Goal: Browse casually: Explore the website without a specific task or goal

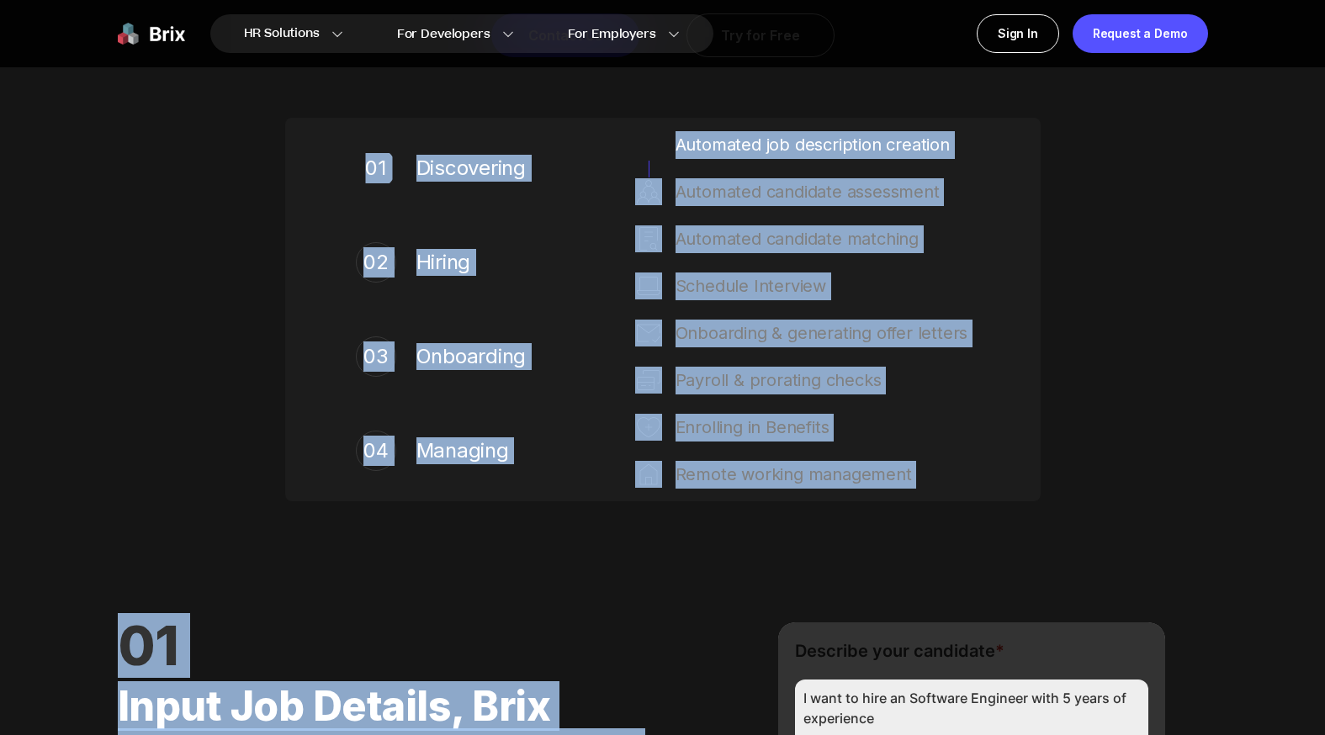
drag, startPoint x: 1163, startPoint y: 564, endPoint x: 383, endPoint y: 81, distance: 917.4
click at [82, 326] on div "Brix Empowers Your Global Workforce. Delegate HR tasks to Brix's AI-powered exp…" at bounding box center [663, 166] width 1212 height 791
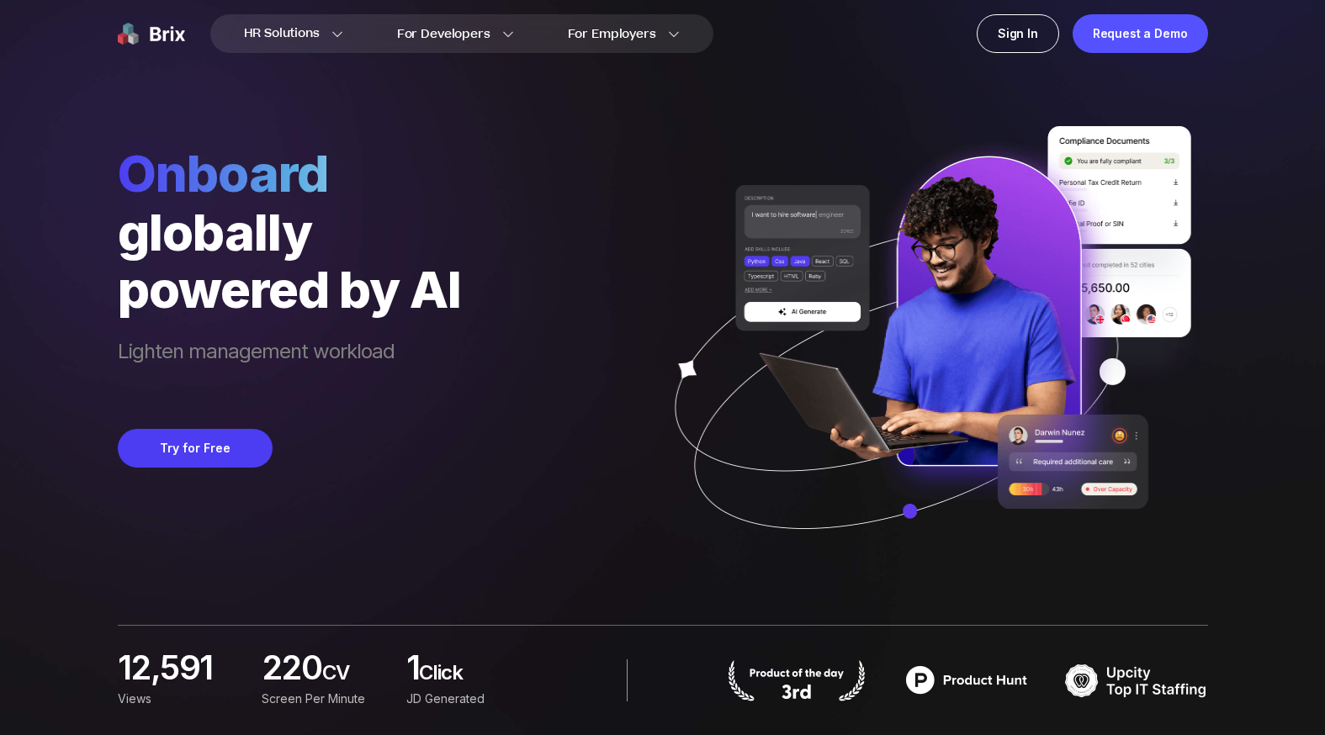
drag, startPoint x: 93, startPoint y: 83, endPoint x: 886, endPoint y: 564, distance: 927.6
click at [886, 564] on div "HR Solutions HR Solutions Recruiter HR Assistant Global Talent Network Onboardi…" at bounding box center [662, 367] width 1244 height 735
click at [489, 576] on div "Onboard globally powered by AI Lighten management workload Try for Free" at bounding box center [663, 289] width 1091 height 579
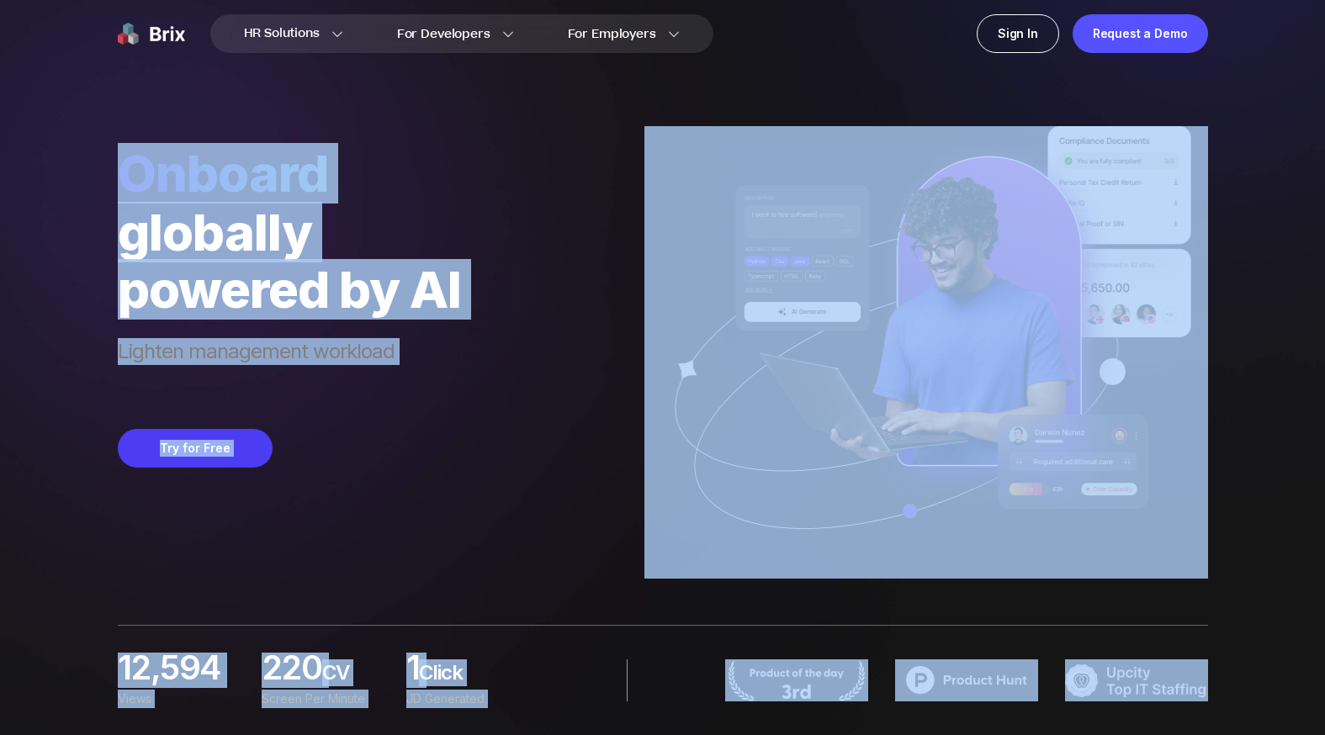
drag, startPoint x: 1252, startPoint y: 702, endPoint x: 98, endPoint y: 148, distance: 1280.4
click at [85, 138] on div "HR Solutions HR Solutions Recruiter HR Assistant Global Talent Network Onboardi…" at bounding box center [662, 367] width 1244 height 735
click at [126, 118] on div "Onboard globally powered by AI Lighten management workload Try for Free" at bounding box center [663, 289] width 1091 height 579
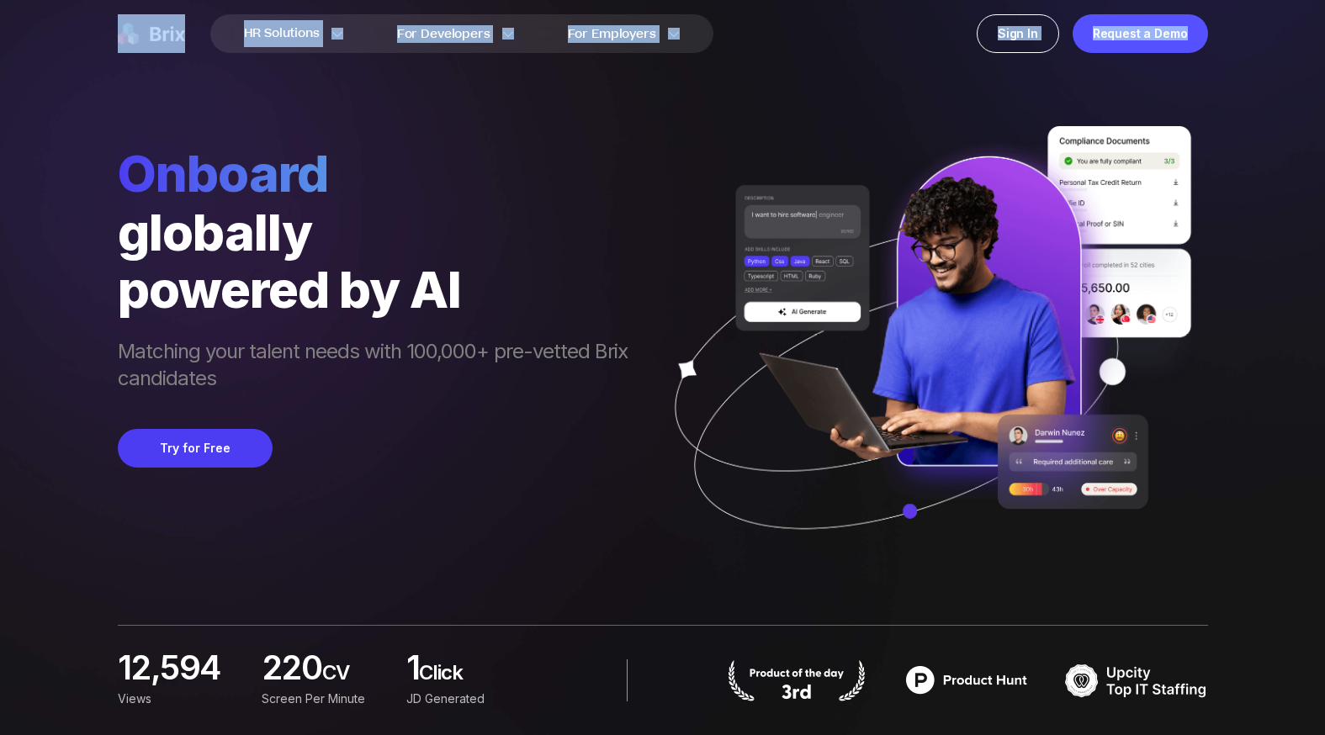
drag, startPoint x: 246, startPoint y: 58, endPoint x: 661, endPoint y: 557, distance: 649.4
click at [660, 582] on div "HR Solutions HR Solutions Recruiter HR Assistant Global Talent Network Onboardi…" at bounding box center [662, 367] width 1244 height 735
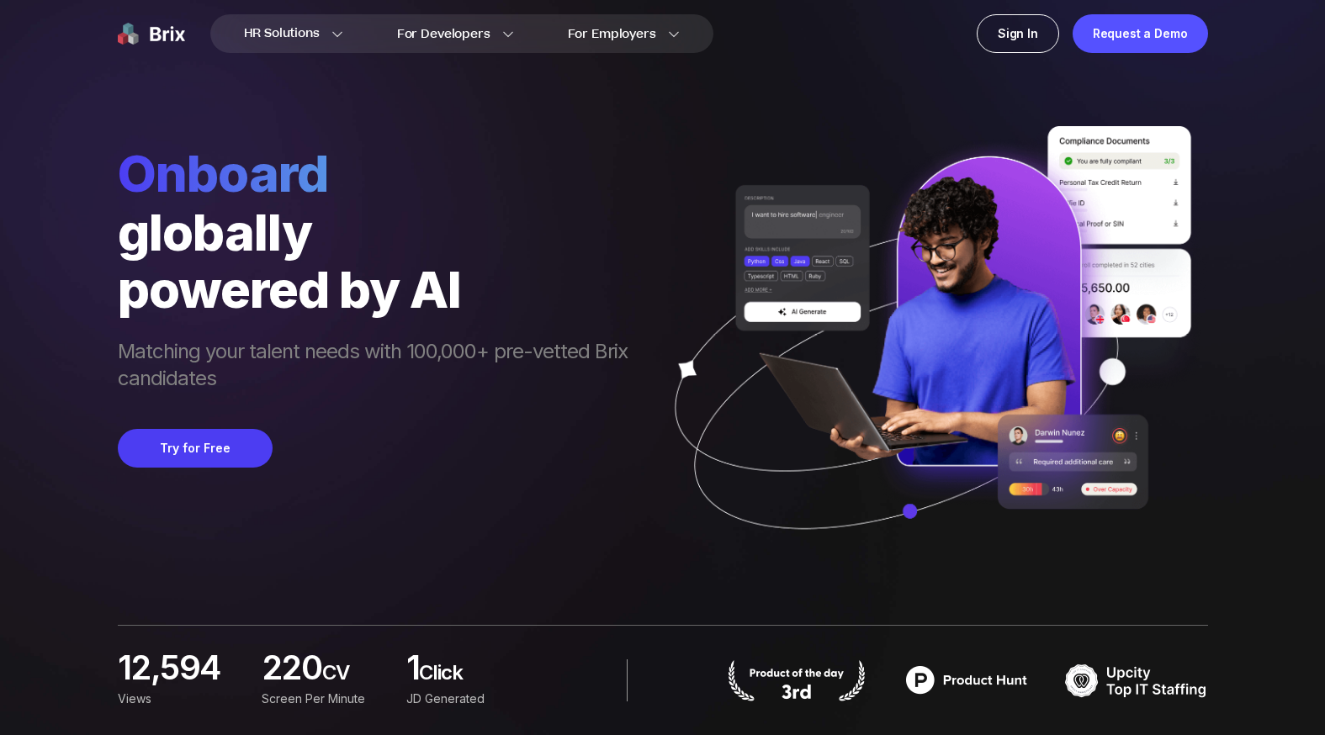
click at [590, 464] on div "Onboard globally powered by AI Matching your talent needs with 100,000+ pre-vet…" at bounding box center [381, 361] width 527 height 436
click at [84, 163] on div "HR Solutions HR Solutions Recruiter HR Assistant Global Talent Network Onboardi…" at bounding box center [662, 367] width 1244 height 735
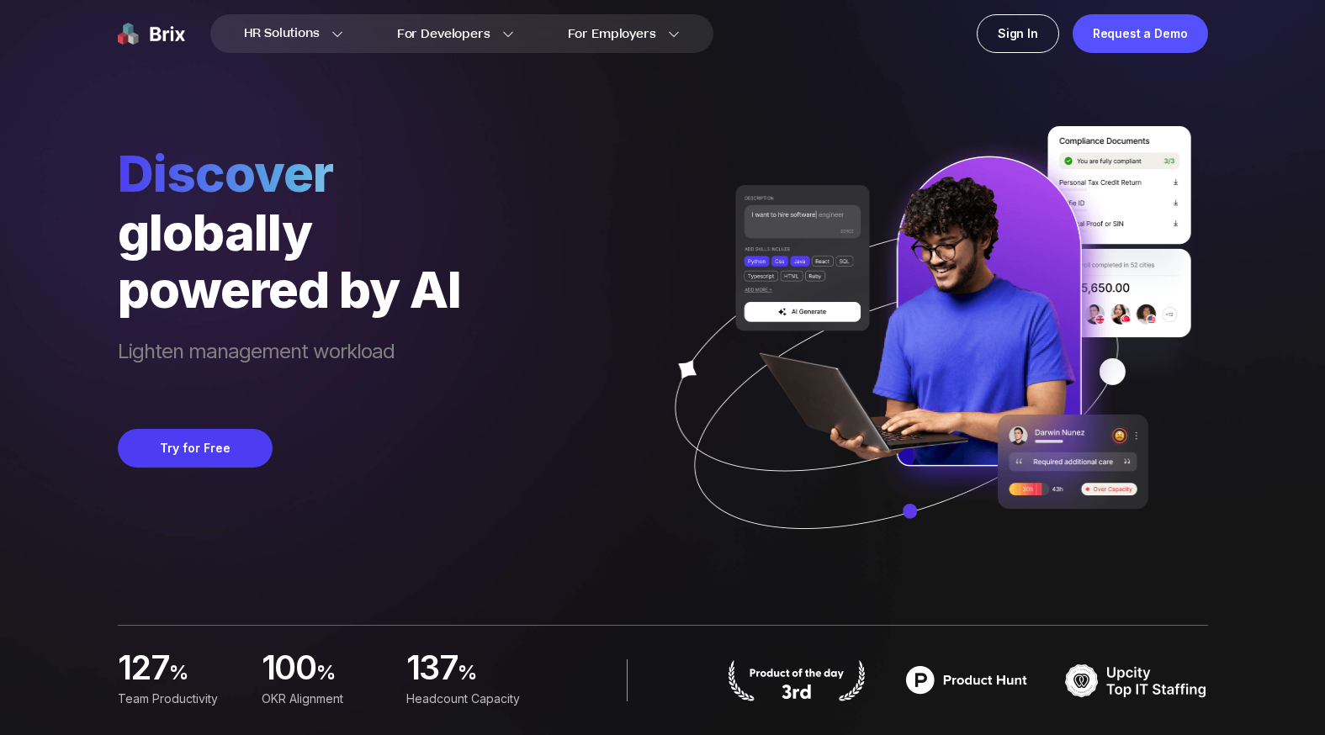
click at [15, 20] on nav "HR Solutions HR Solutions Recruiter HR Assistant Global Talent Network Onboardi…" at bounding box center [662, 33] width 1325 height 67
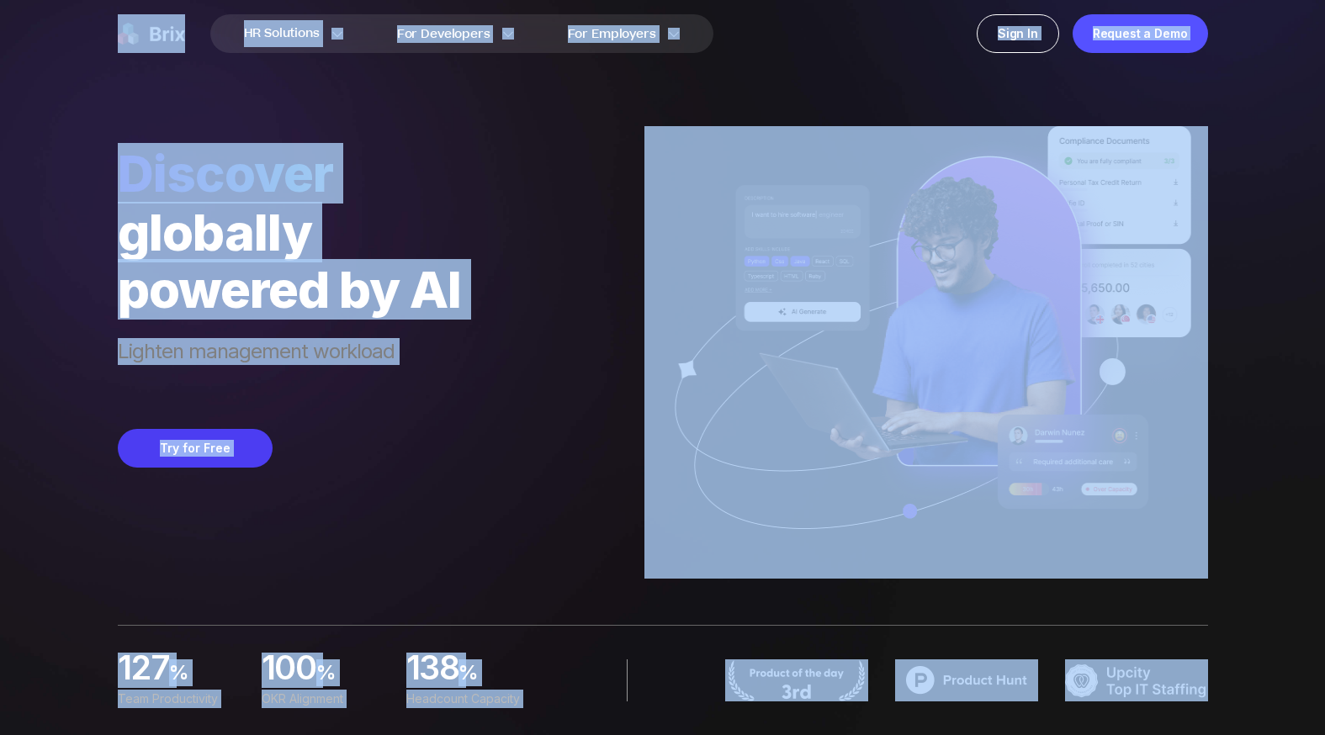
drag, startPoint x: 76, startPoint y: 41, endPoint x: 1220, endPoint y: 602, distance: 1274.2
click at [1220, 604] on div "HR Solutions HR Solutions Recruiter HR Assistant Global Talent Network Onboardi…" at bounding box center [662, 367] width 1244 height 735
click at [1257, 527] on div "HR Solutions HR Solutions Recruiter HR Assistant Global Talent Network Onboardi…" at bounding box center [662, 367] width 1244 height 735
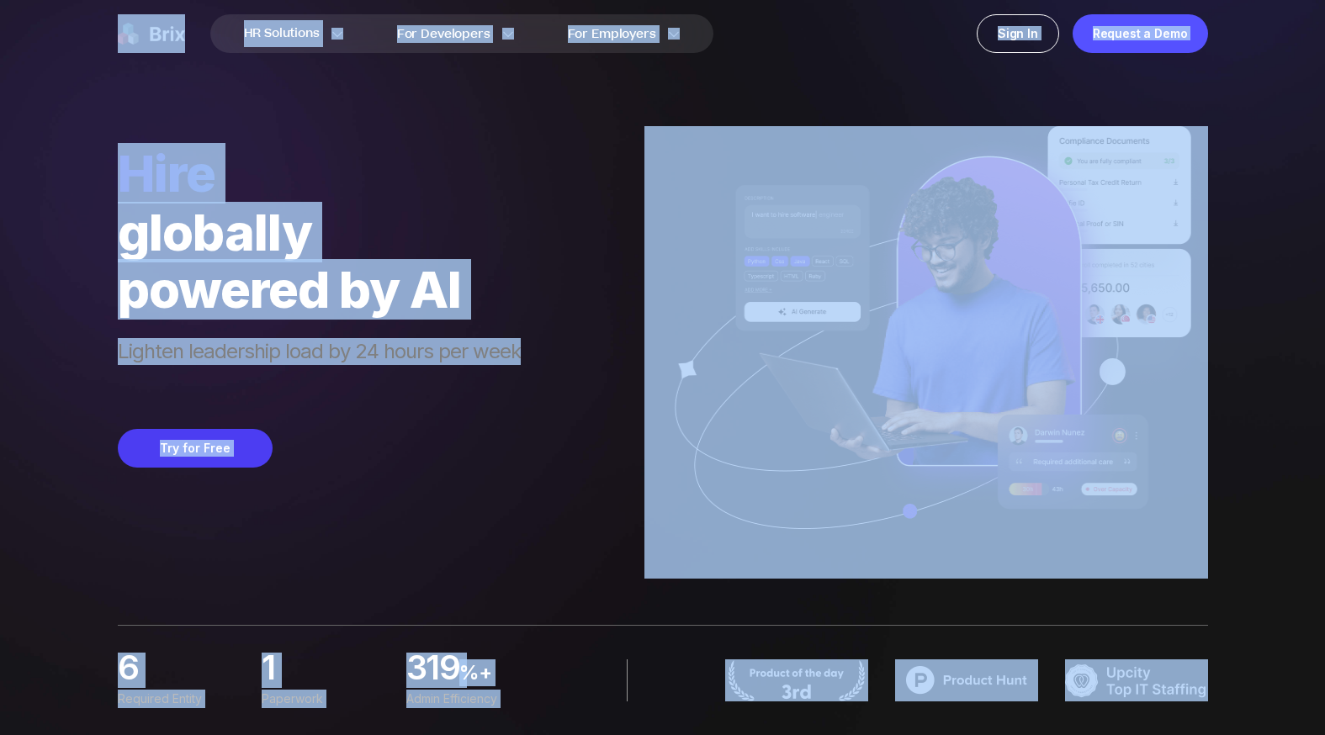
drag, startPoint x: 69, startPoint y: 30, endPoint x: 1226, endPoint y: 683, distance: 1328.5
click at [1225, 698] on div "HR Solutions HR Solutions Recruiter HR Assistant Global Talent Network Onboardi…" at bounding box center [662, 367] width 1244 height 735
click at [1230, 679] on div "HR Solutions HR Solutions Recruiter HR Assistant Global Talent Network Onboardi…" at bounding box center [662, 367] width 1244 height 735
drag, startPoint x: 1257, startPoint y: 707, endPoint x: 100, endPoint y: 29, distance: 1340.7
click at [100, 29] on div "HR Solutions HR Solutions Recruiter HR Assistant Global Talent Network Onboardi…" at bounding box center [662, 367] width 1244 height 735
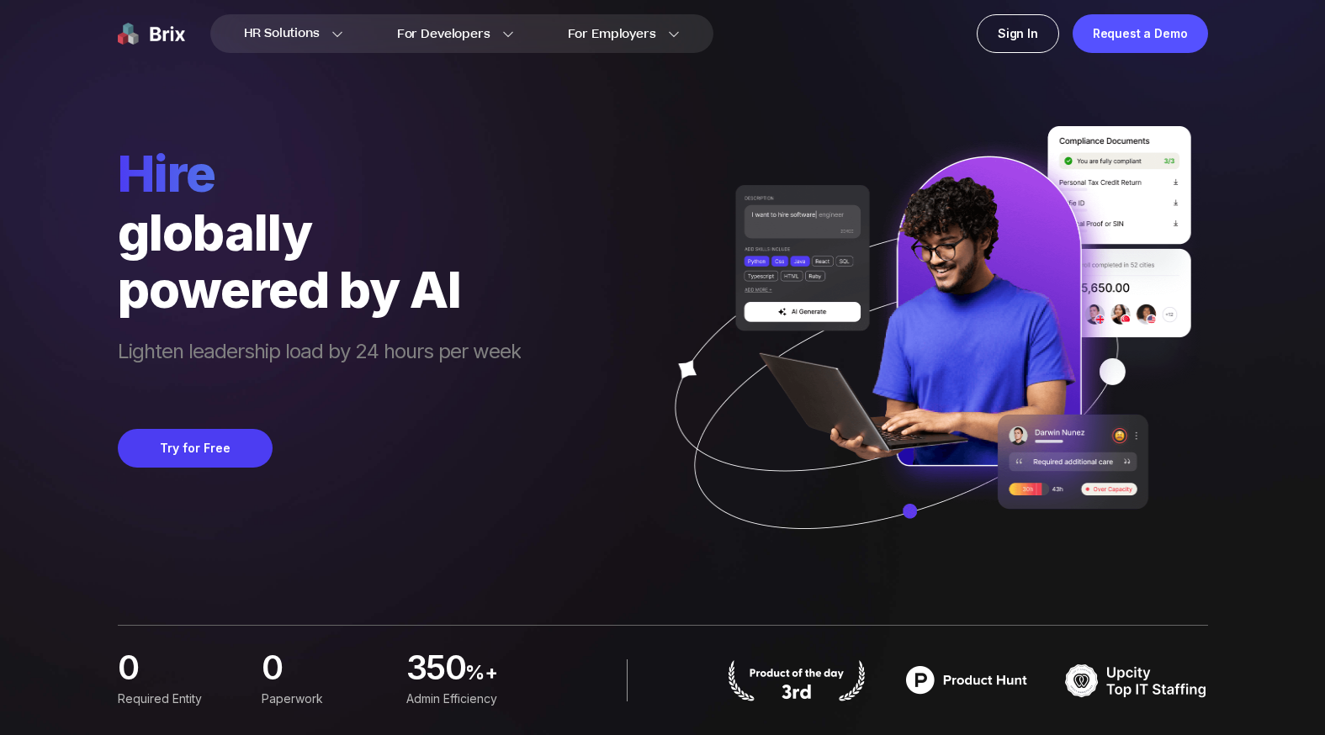
click at [58, 29] on div "HR Solutions HR Solutions Recruiter HR Assistant Global Talent Network Onboardi…" at bounding box center [663, 33] width 1212 height 67
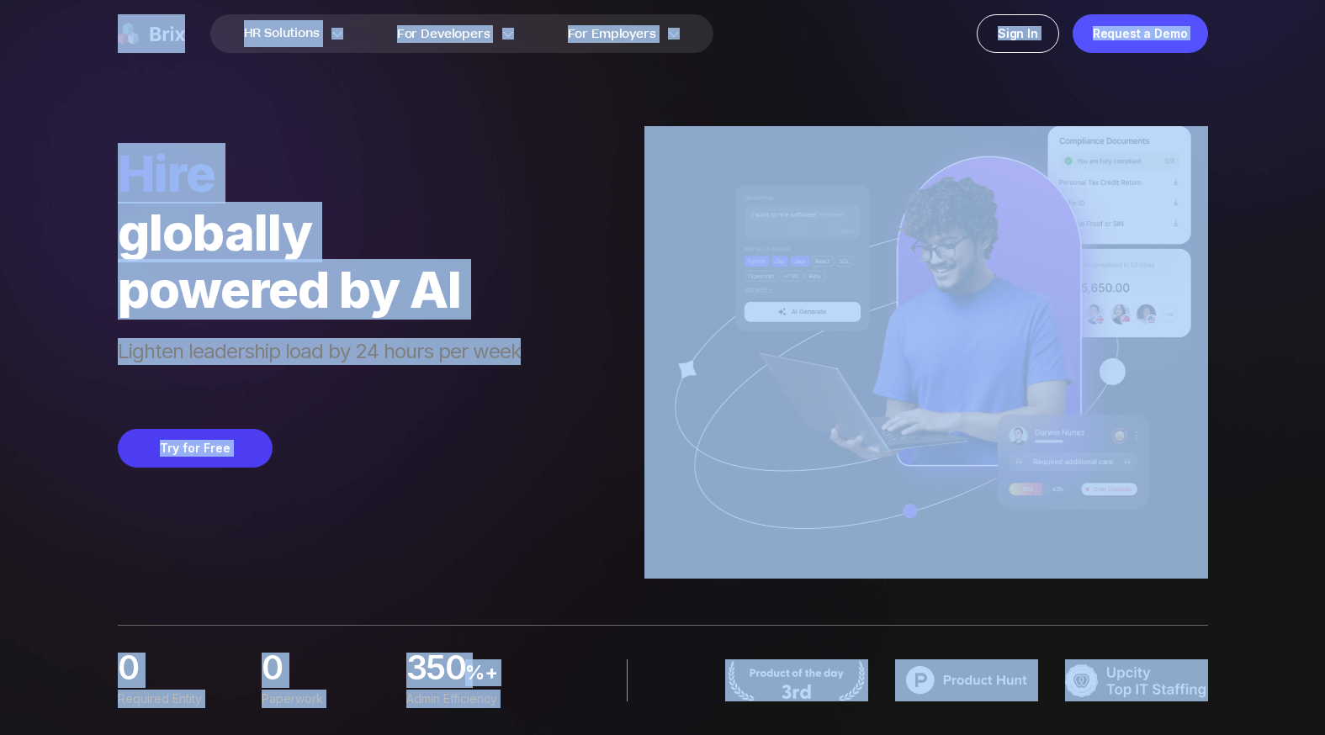
drag, startPoint x: 33, startPoint y: 24, endPoint x: 1290, endPoint y: 686, distance: 1420.5
click at [1290, 686] on div "HR Solutions HR Solutions Recruiter HR Assistant Global Talent Network Onboardi…" at bounding box center [662, 367] width 1325 height 735
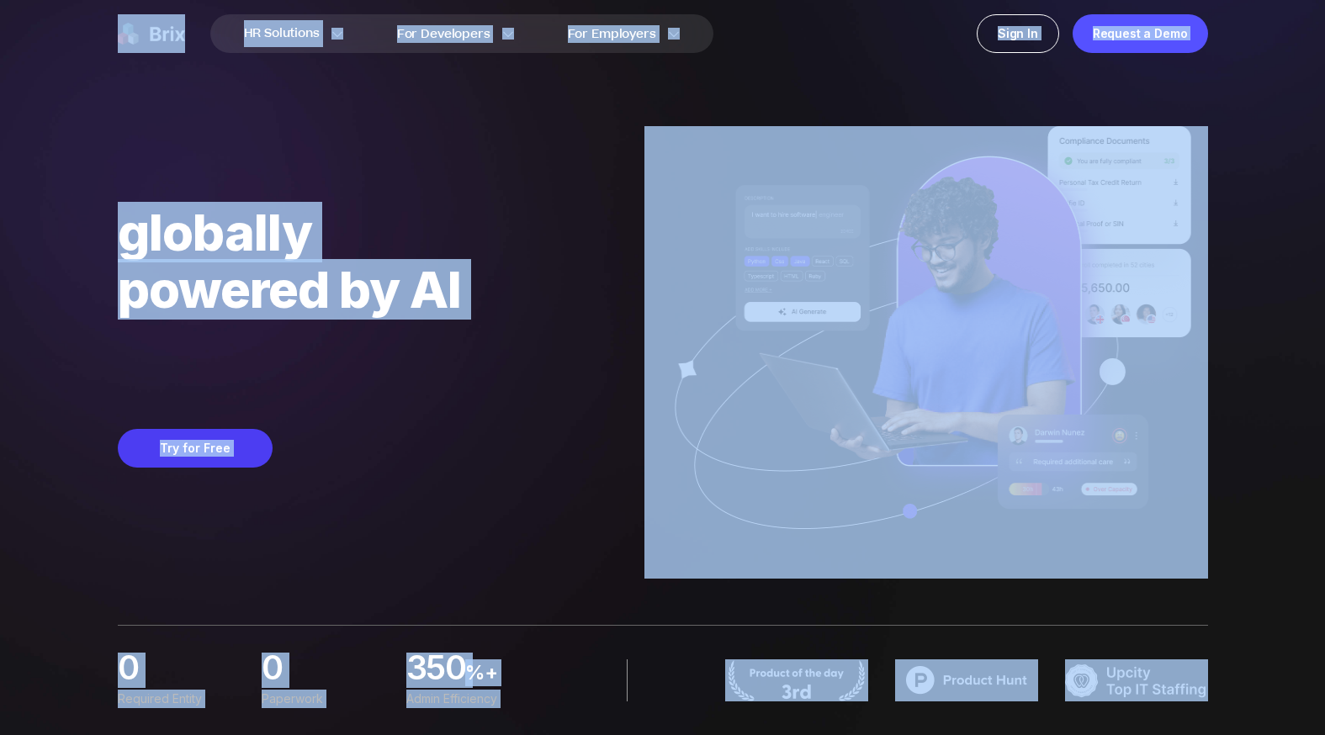
click at [1286, 679] on div "HR Solutions HR Solutions Recruiter HR Assistant Global Talent Network Onboardi…" at bounding box center [662, 367] width 1325 height 735
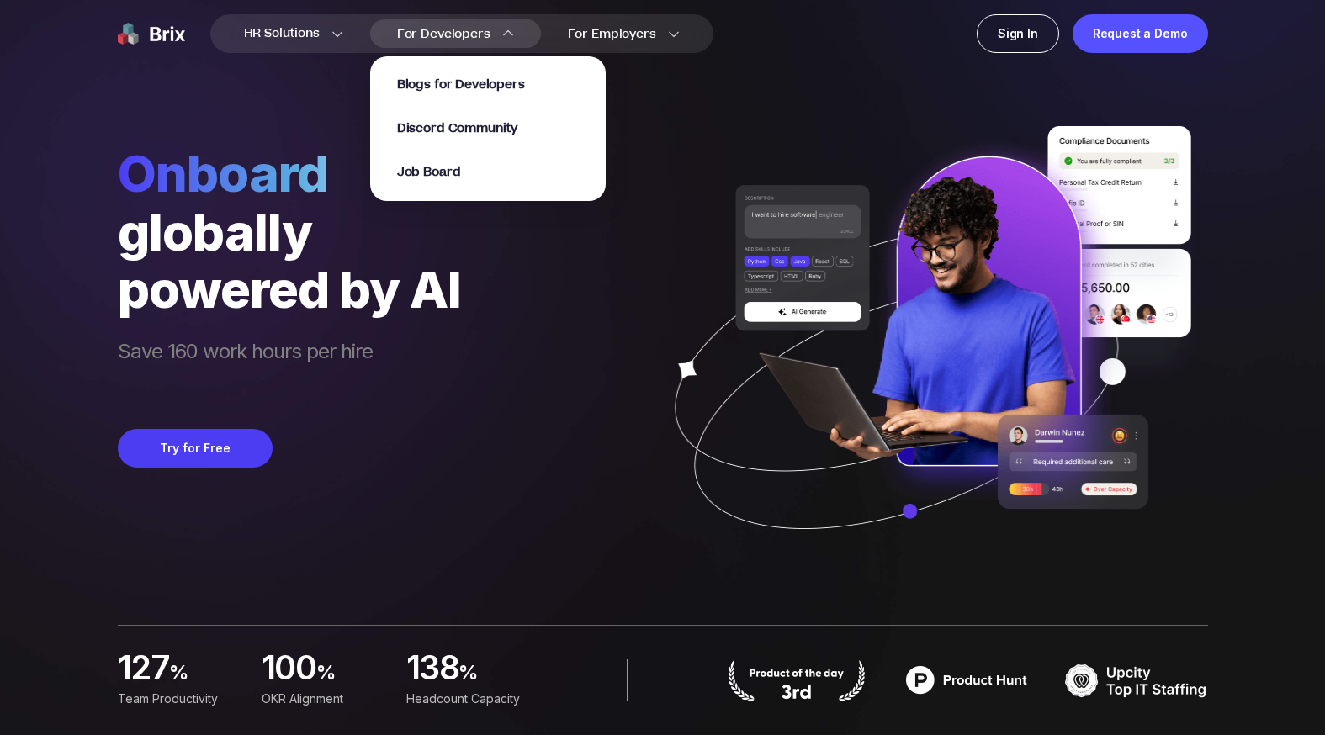
click at [578, 80] on p "Blogs for Developers" at bounding box center [488, 85] width 182 height 17
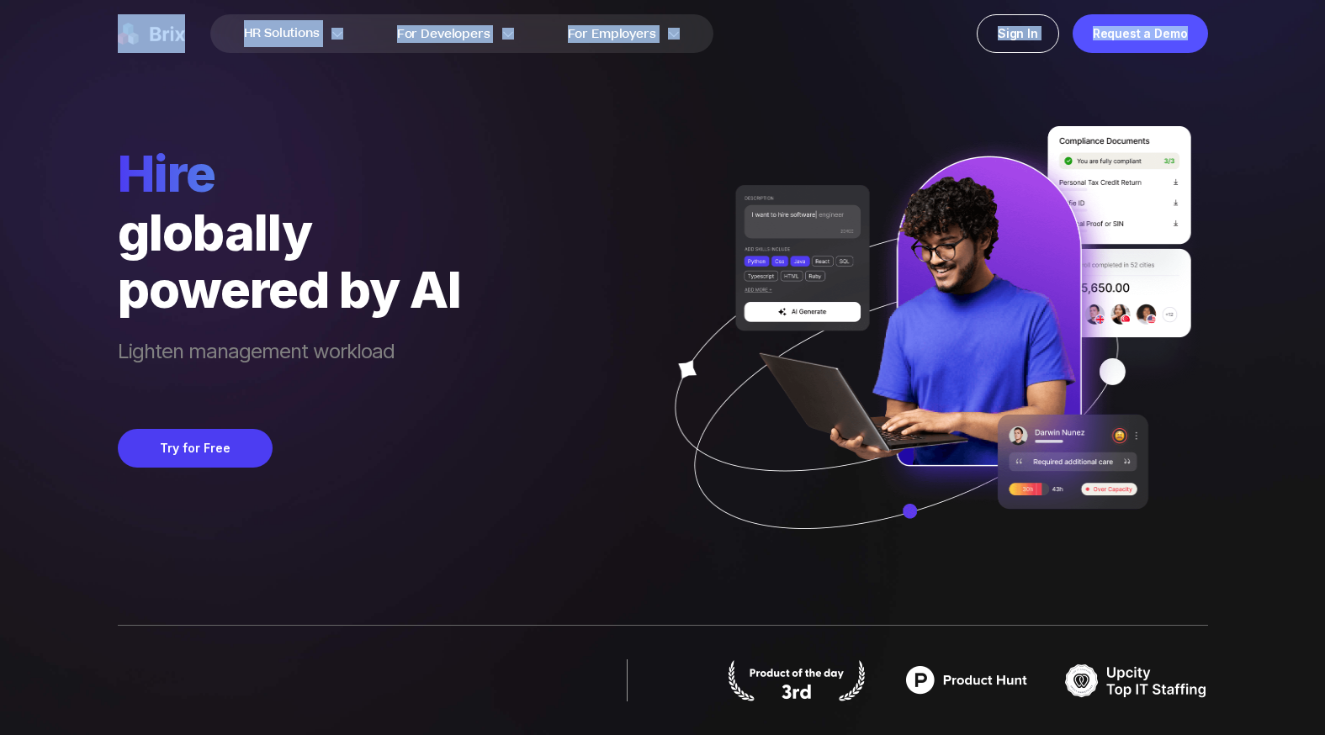
drag, startPoint x: 1195, startPoint y: 582, endPoint x: 45, endPoint y: 29, distance: 1276.2
click at [45, 29] on div "HR Solutions HR Solutions Recruiter HR Assistant Global Talent Network Onboardi…" at bounding box center [662, 367] width 1244 height 735
click at [74, 91] on div "HR Solutions HR Solutions Recruiter HR Assistant Global Talent Network Onboardi…" at bounding box center [662, 367] width 1244 height 735
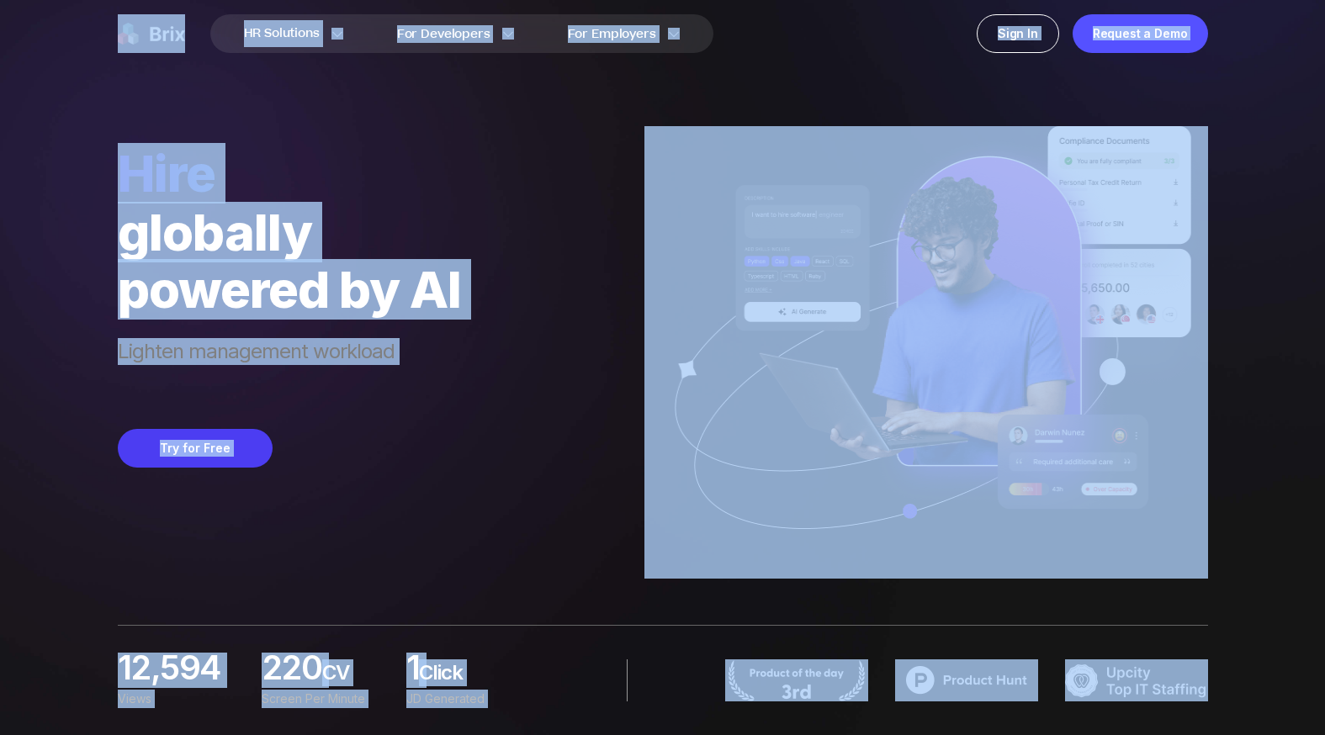
drag, startPoint x: 45, startPoint y: 23, endPoint x: 1238, endPoint y: 703, distance: 1372.5
click at [1238, 703] on div "HR Solutions HR Solutions Recruiter HR Assistant Global Talent Network Onboardi…" at bounding box center [662, 367] width 1244 height 735
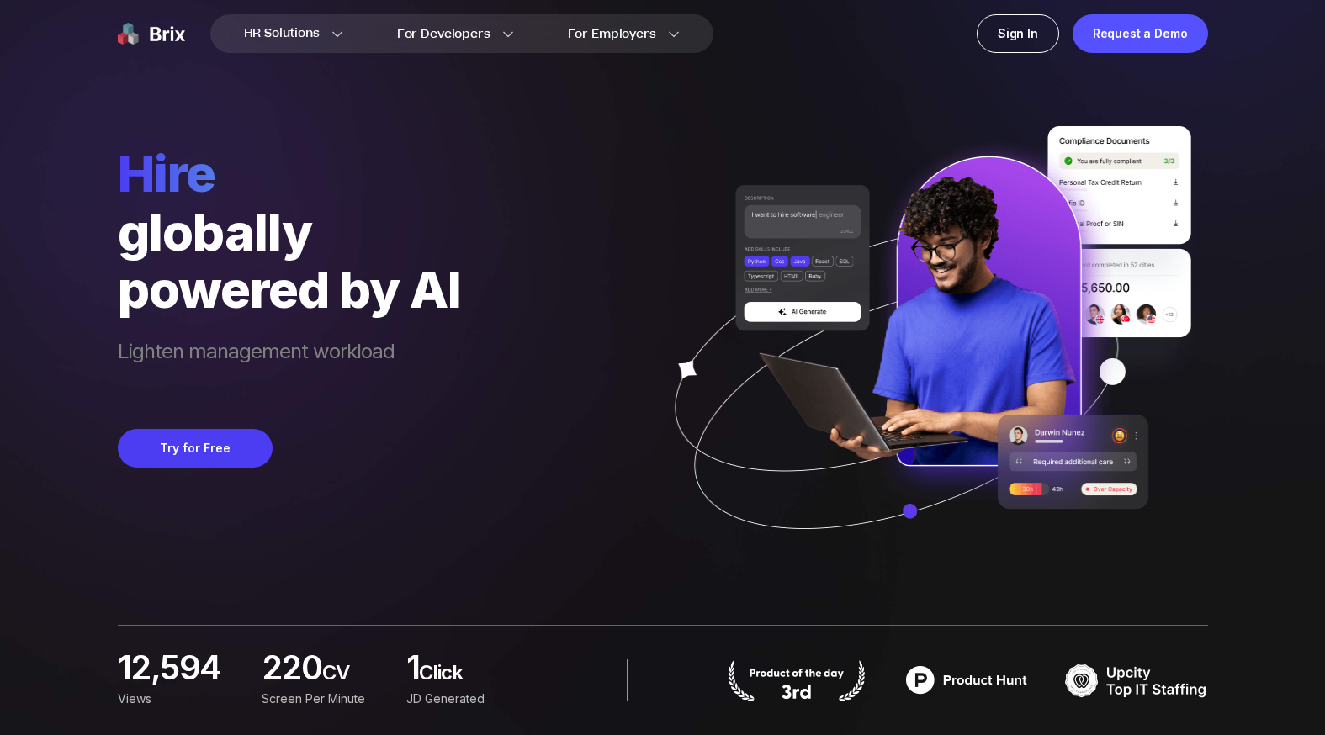
click at [1248, 682] on div "HR Solutions HR Solutions Recruiter HR Assistant Global Talent Network Onboardi…" at bounding box center [662, 367] width 1244 height 735
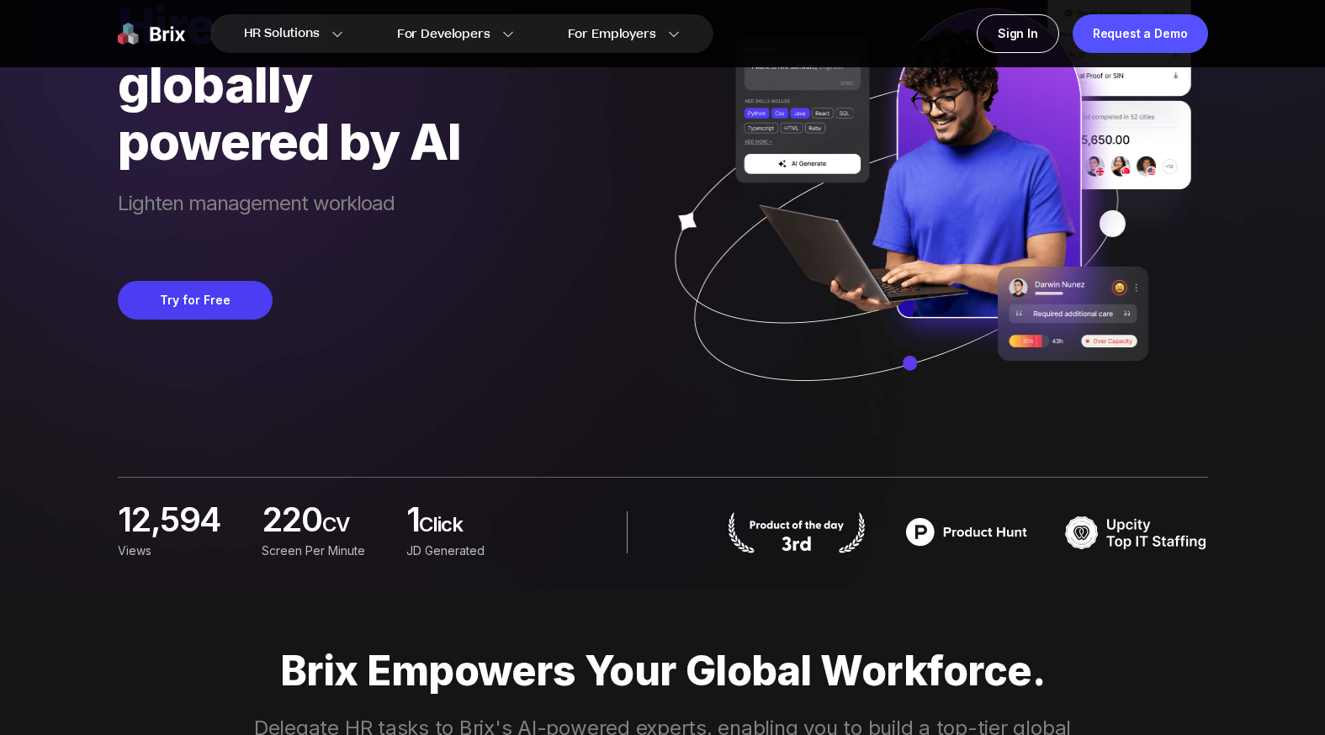
scroll to position [148, 0]
click at [1192, 656] on p "Brix Empowers Your Global Workforce." at bounding box center [663, 671] width 1212 height 47
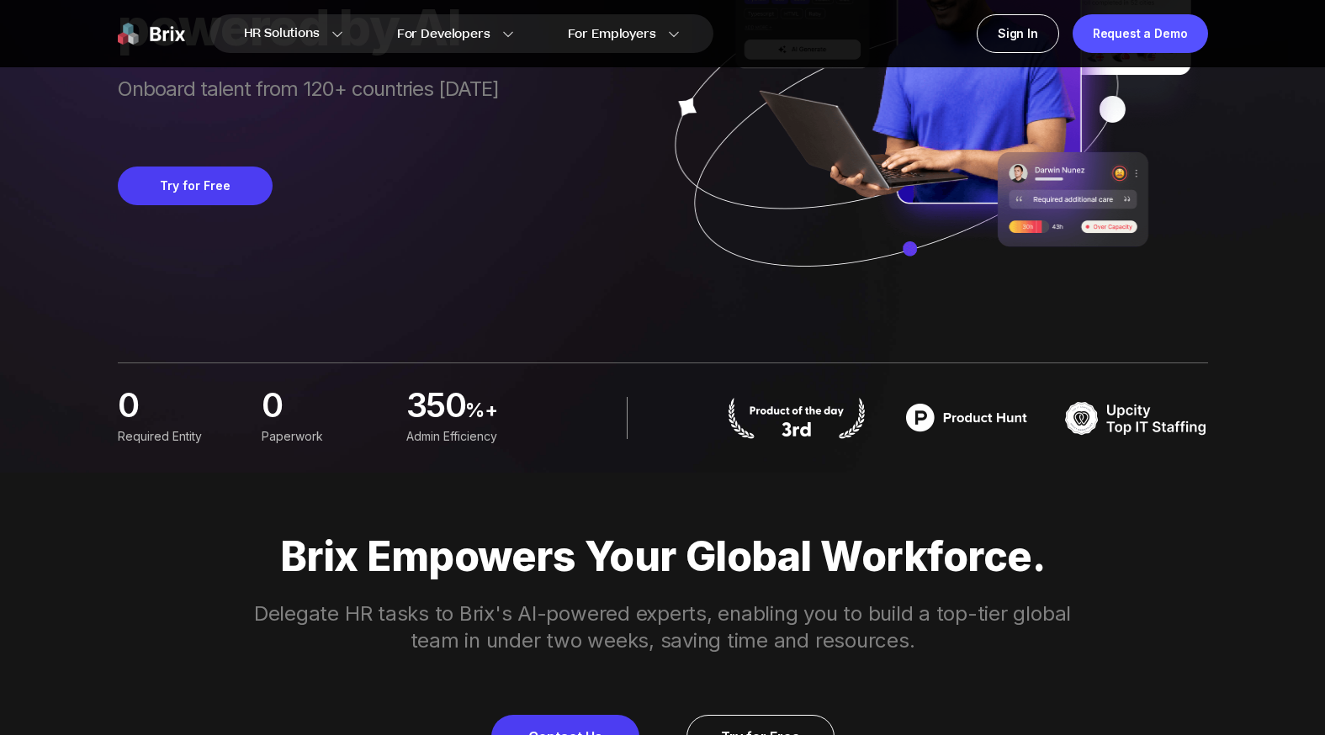
scroll to position [0, 0]
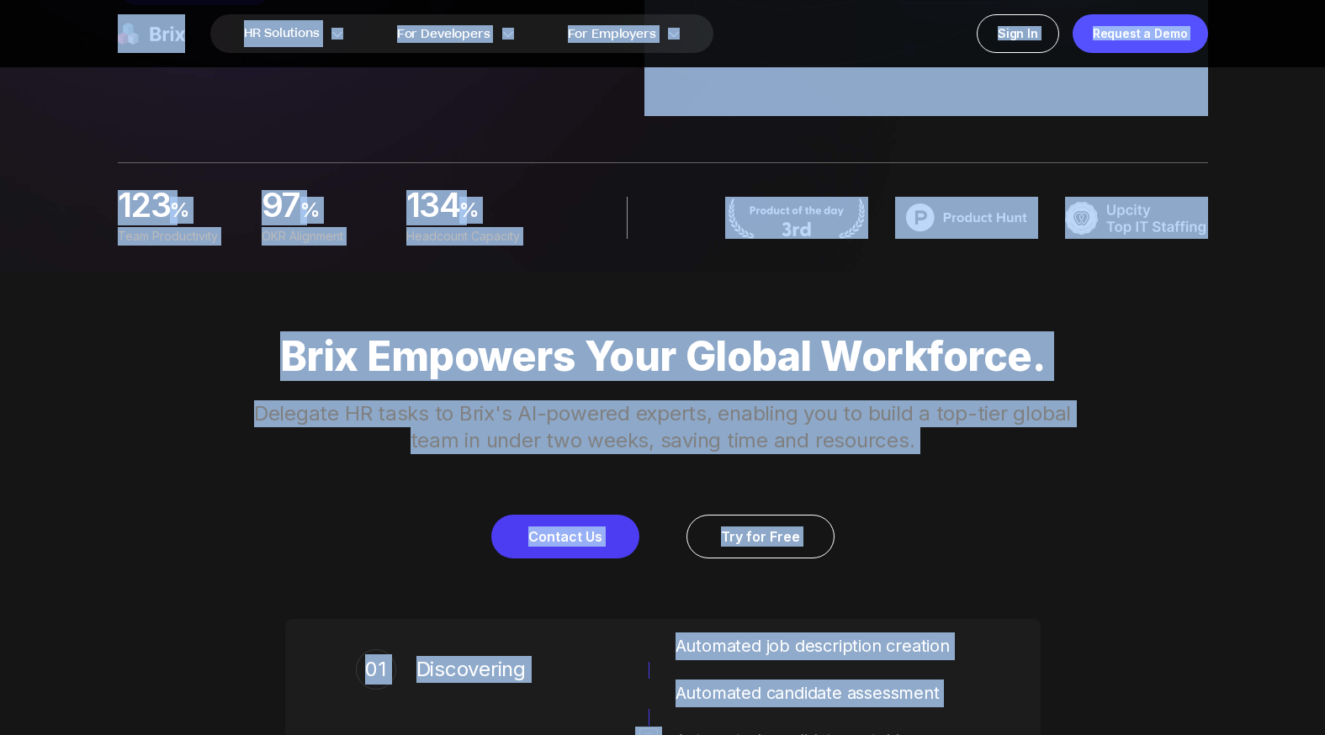
drag, startPoint x: 61, startPoint y: 39, endPoint x: 1174, endPoint y: 756, distance: 1323.4
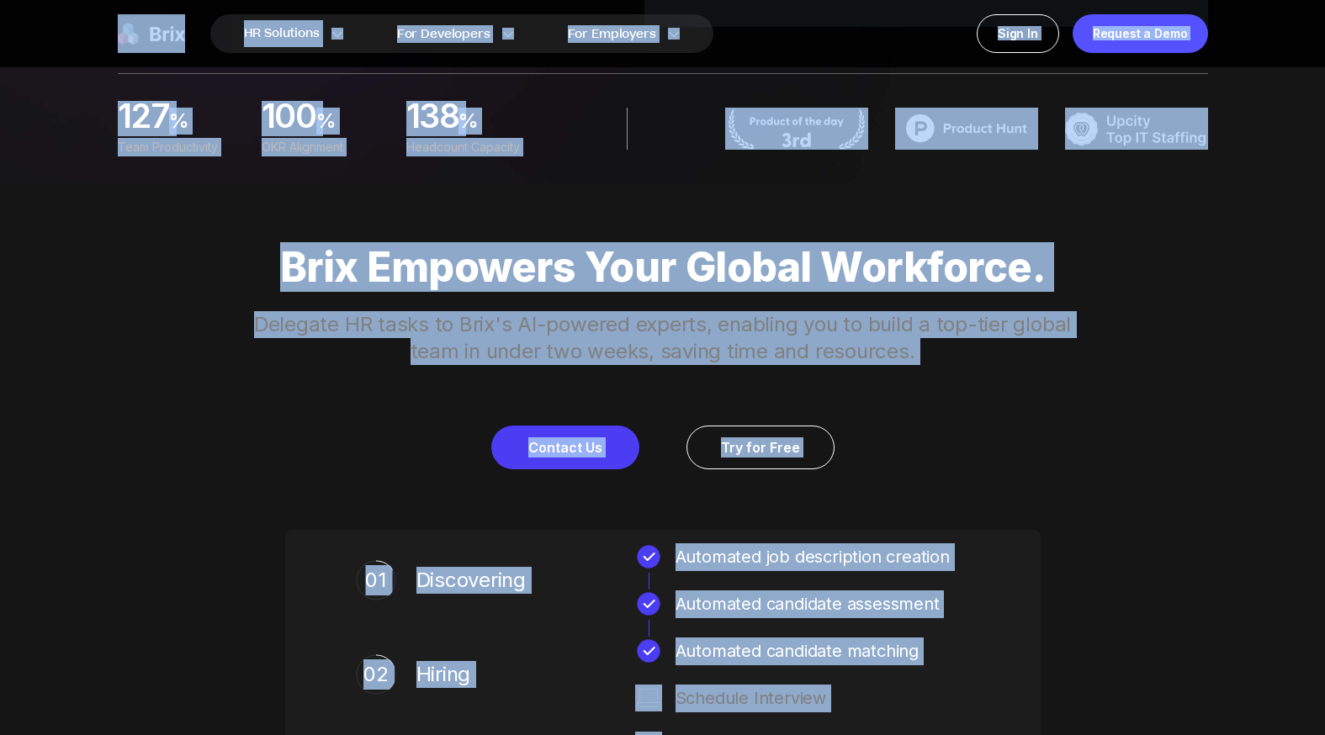
click at [1142, 476] on div "Brix Empowers Your Global Workforce. Delegate HR tasks to Brix's AI-powered exp…" at bounding box center [663, 578] width 1212 height 791
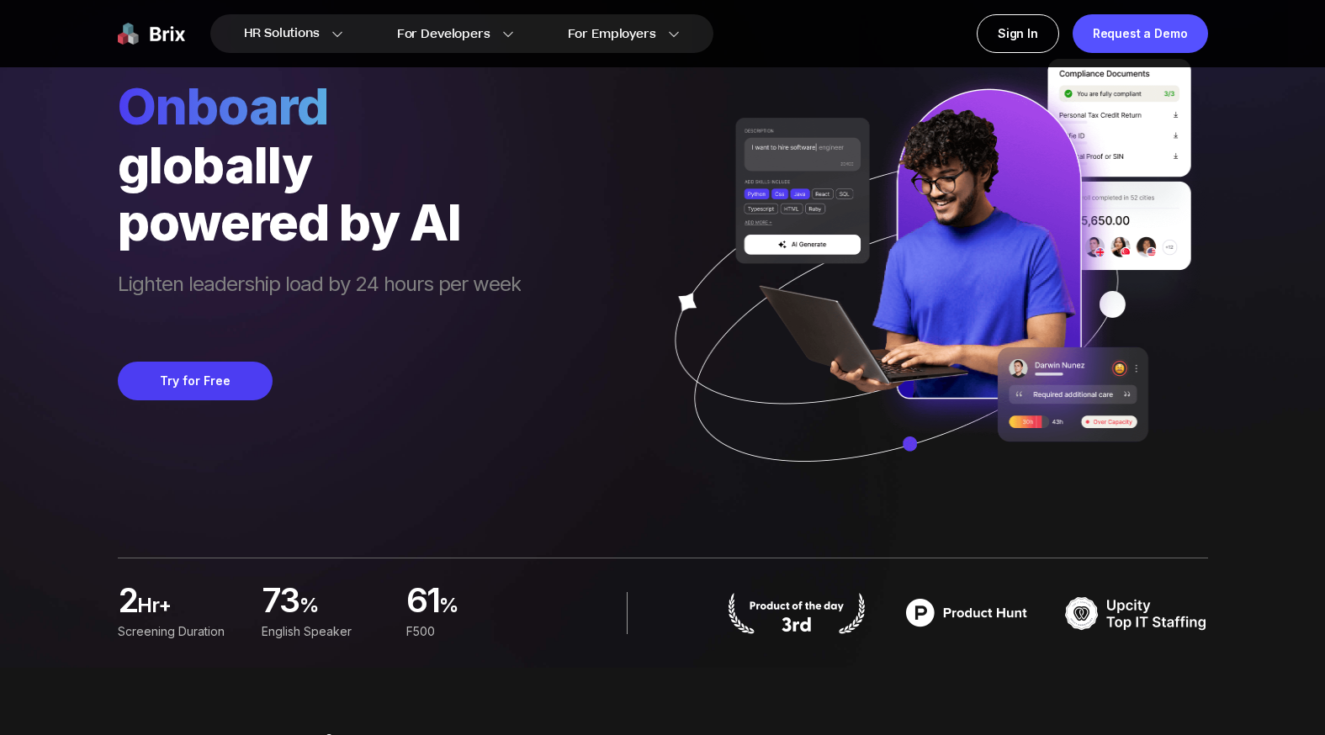
scroll to position [0, 0]
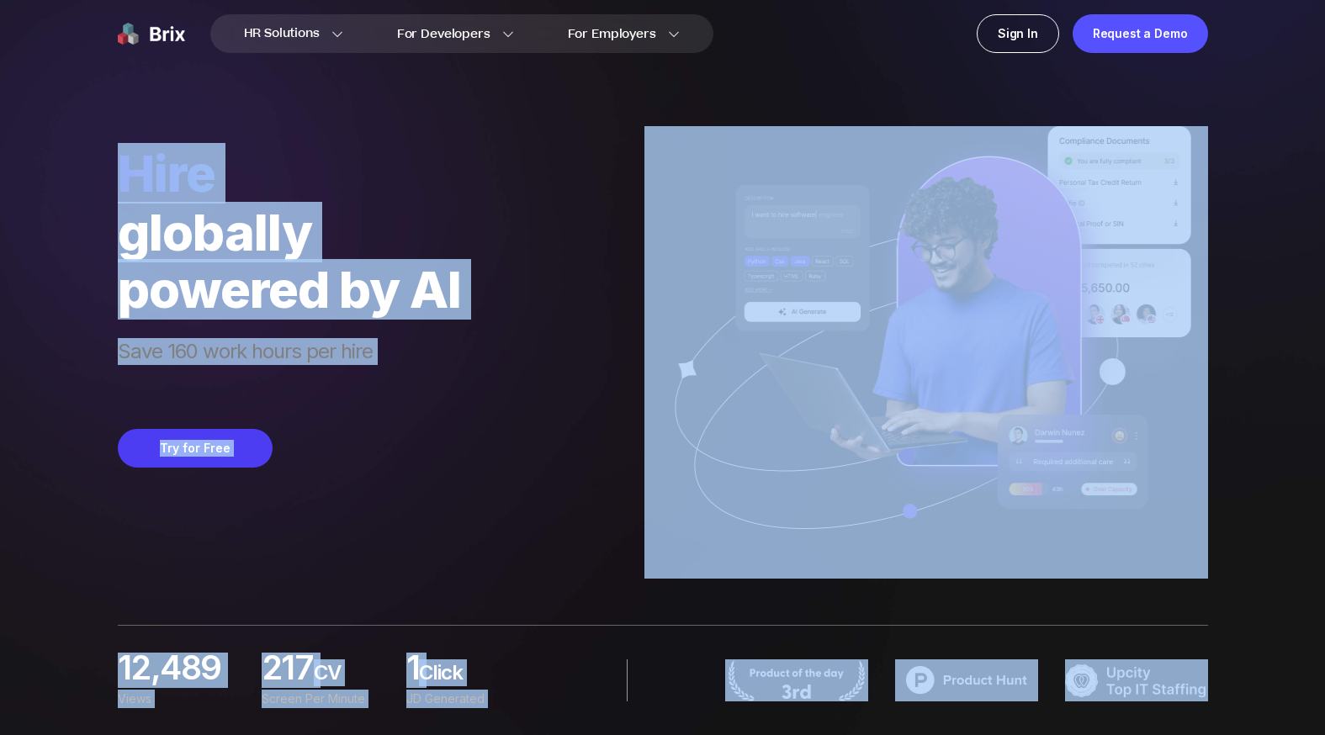
drag, startPoint x: 62, startPoint y: 86, endPoint x: 1107, endPoint y: 677, distance: 1200.9
click at [1107, 677] on div "HR Solutions HR Solutions Recruiter HR Assistant Global Talent Network Onboardi…" at bounding box center [662, 367] width 1244 height 735
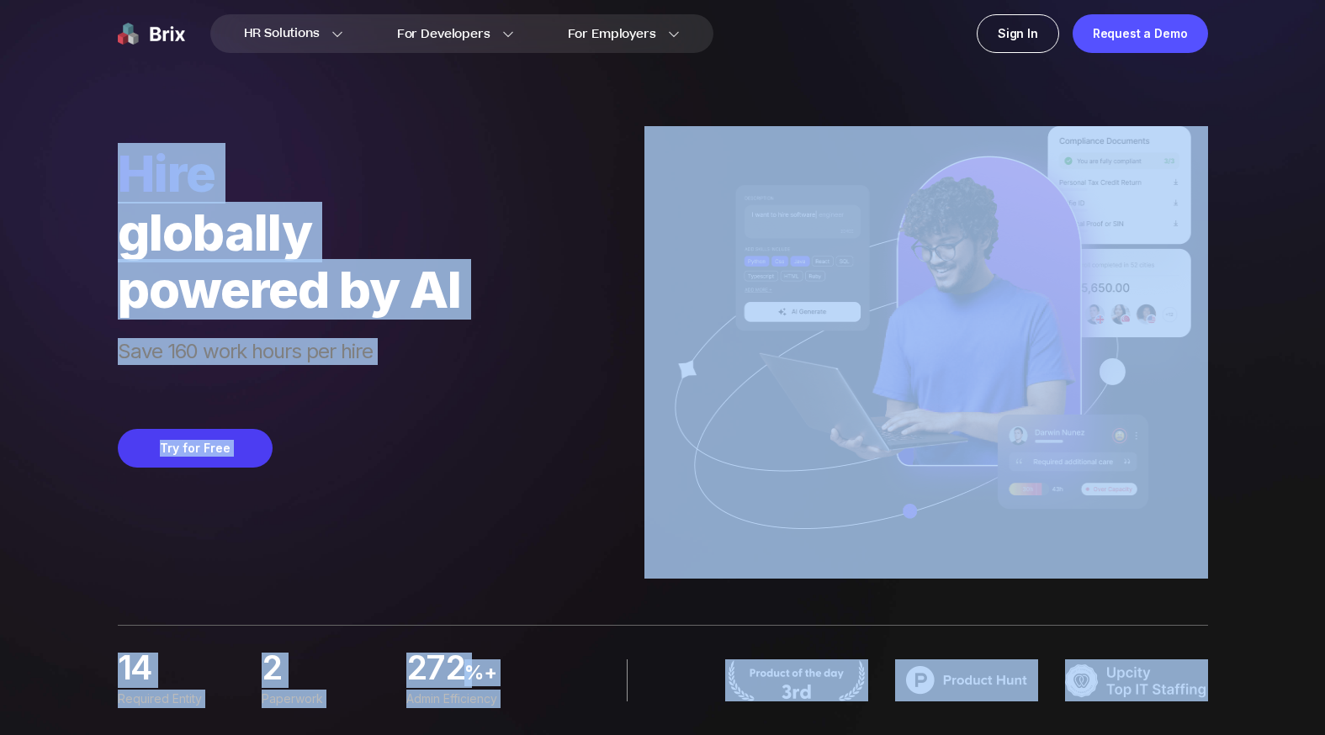
click at [34, 118] on div "HR Solutions HR Solutions Recruiter HR Assistant Global Talent Network Onboardi…" at bounding box center [662, 367] width 1325 height 735
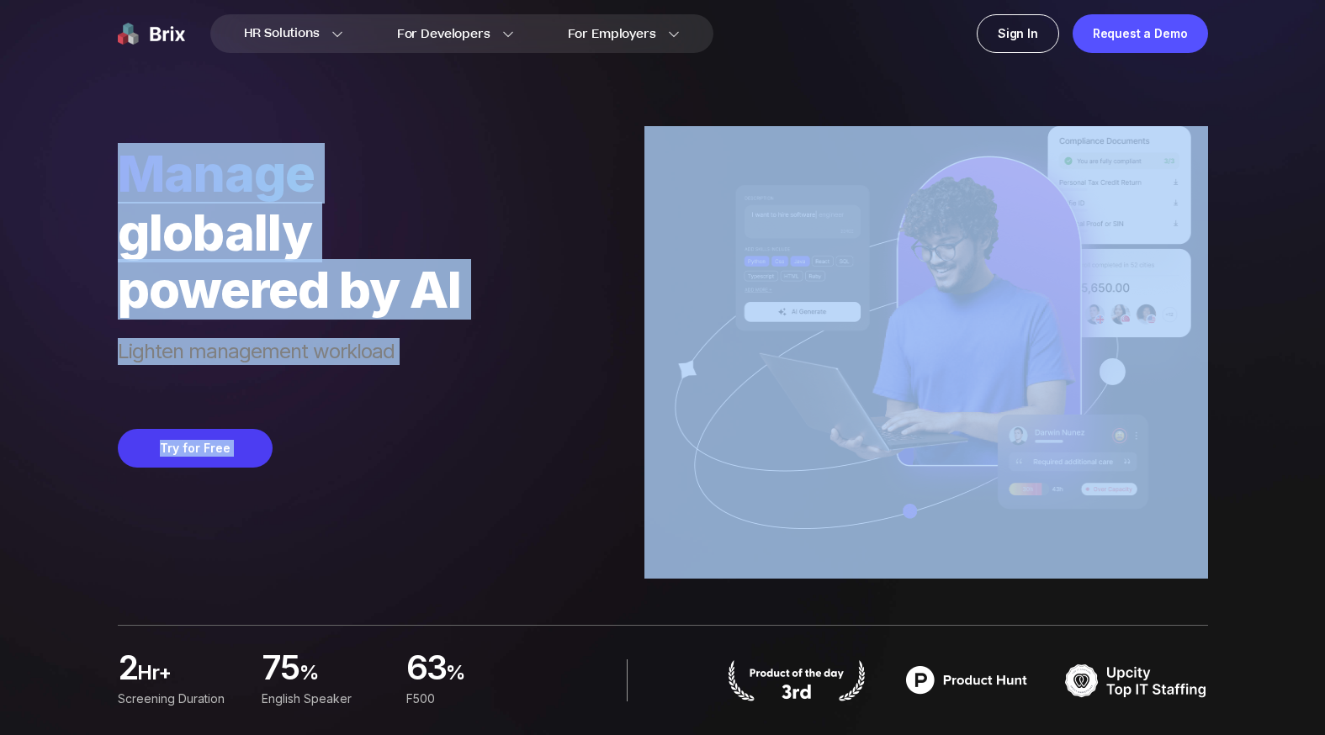
drag, startPoint x: 869, startPoint y: 71, endPoint x: 1283, endPoint y: 507, distance: 601.1
click at [1283, 507] on div "HR Solutions HR Solutions Recruiter HR Assistant Global Talent Network Onboardi…" at bounding box center [662, 367] width 1244 height 735
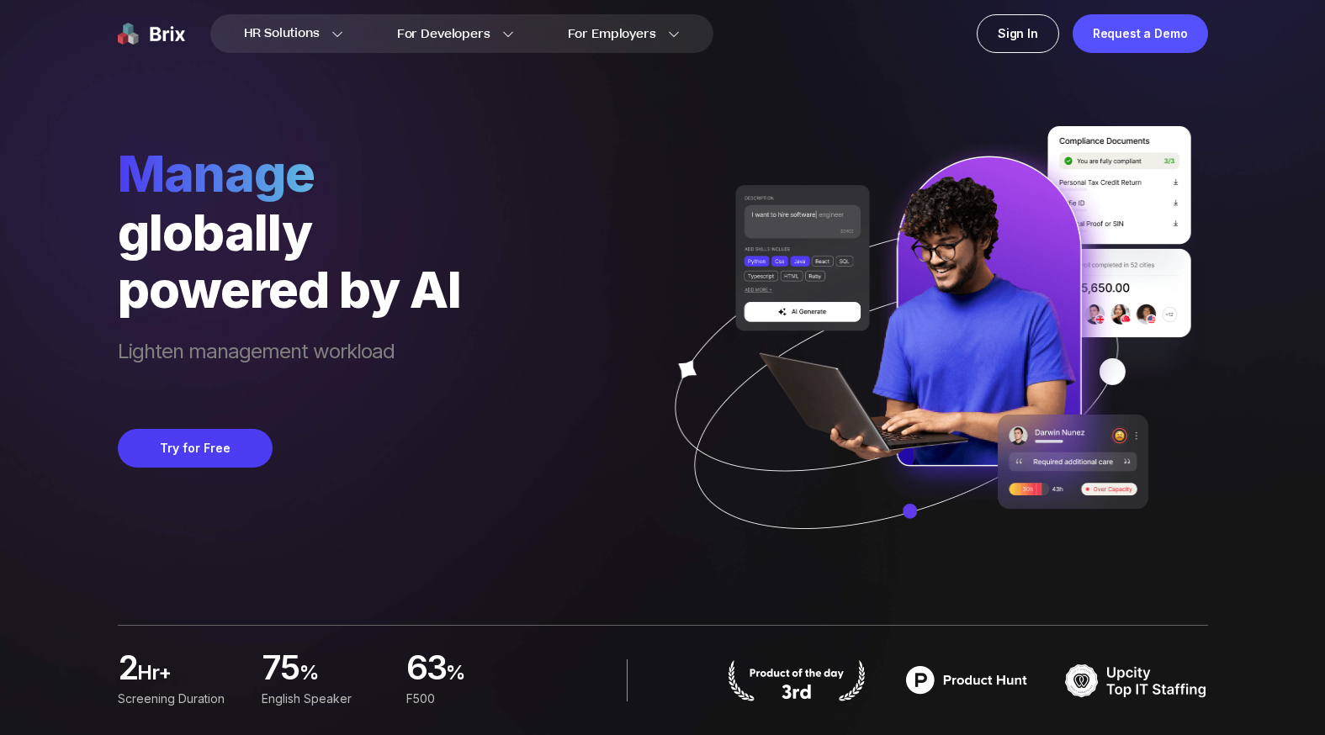
click at [1276, 476] on div "HR Solutions HR Solutions Recruiter HR Assistant Global Talent Network Onboardi…" at bounding box center [662, 367] width 1244 height 735
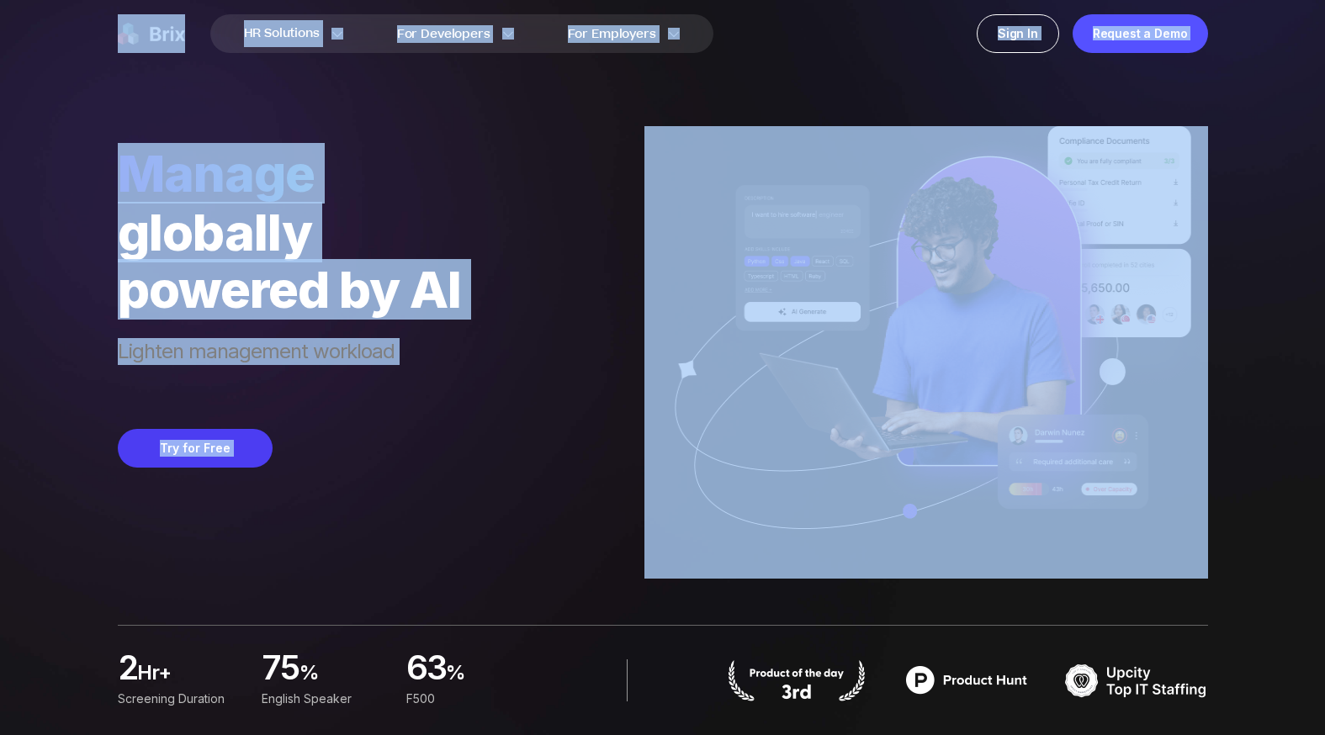
drag, startPoint x: 1124, startPoint y: 400, endPoint x: 72, endPoint y: 34, distance: 1113.7
click at [72, 34] on div "HR Solutions HR Solutions Recruiter HR Assistant Global Talent Network Onboardi…" at bounding box center [662, 367] width 1244 height 735
click at [52, 40] on nav "HR Solutions HR Solutions Recruiter HR Assistant Global Talent Network Onboardi…" at bounding box center [662, 33] width 1325 height 67
